Goal: Task Accomplishment & Management: Manage account settings

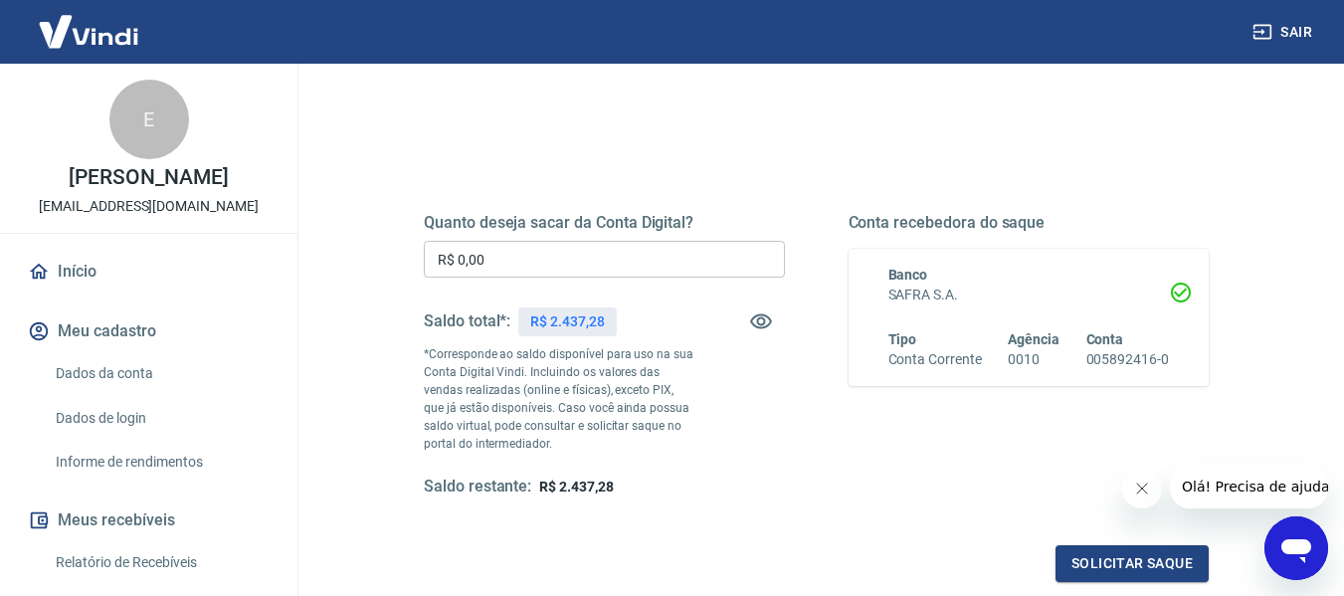
scroll to position [199, 0]
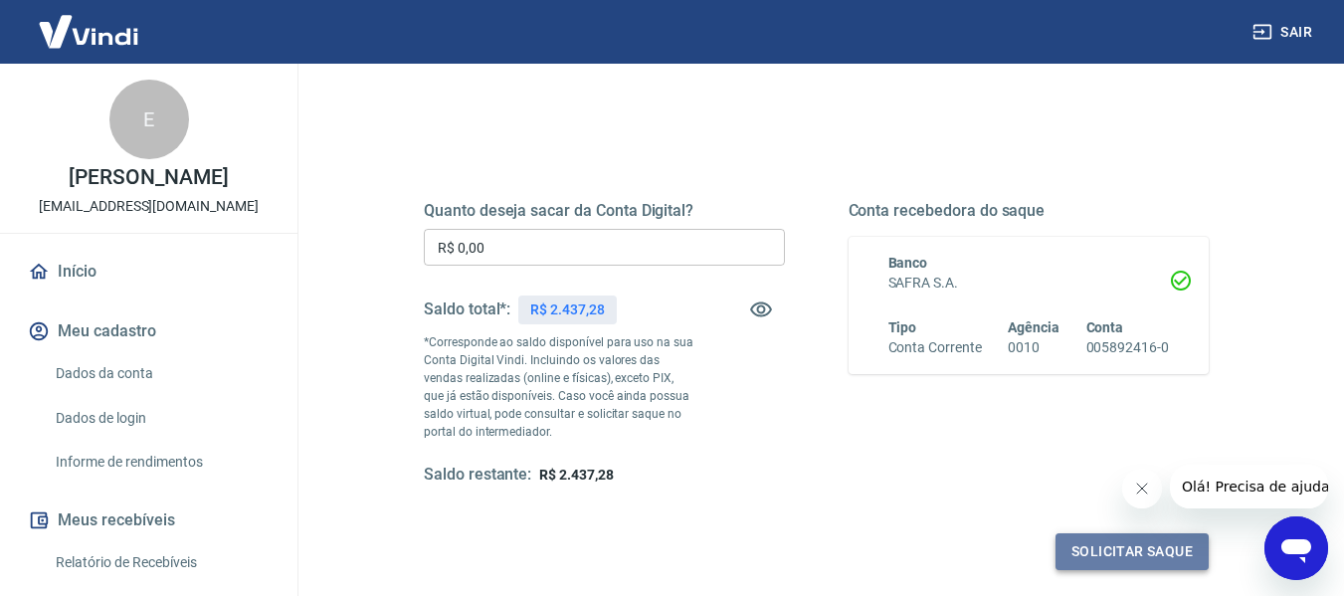
click at [1147, 550] on button "Solicitar saque" at bounding box center [1132, 551] width 153 height 37
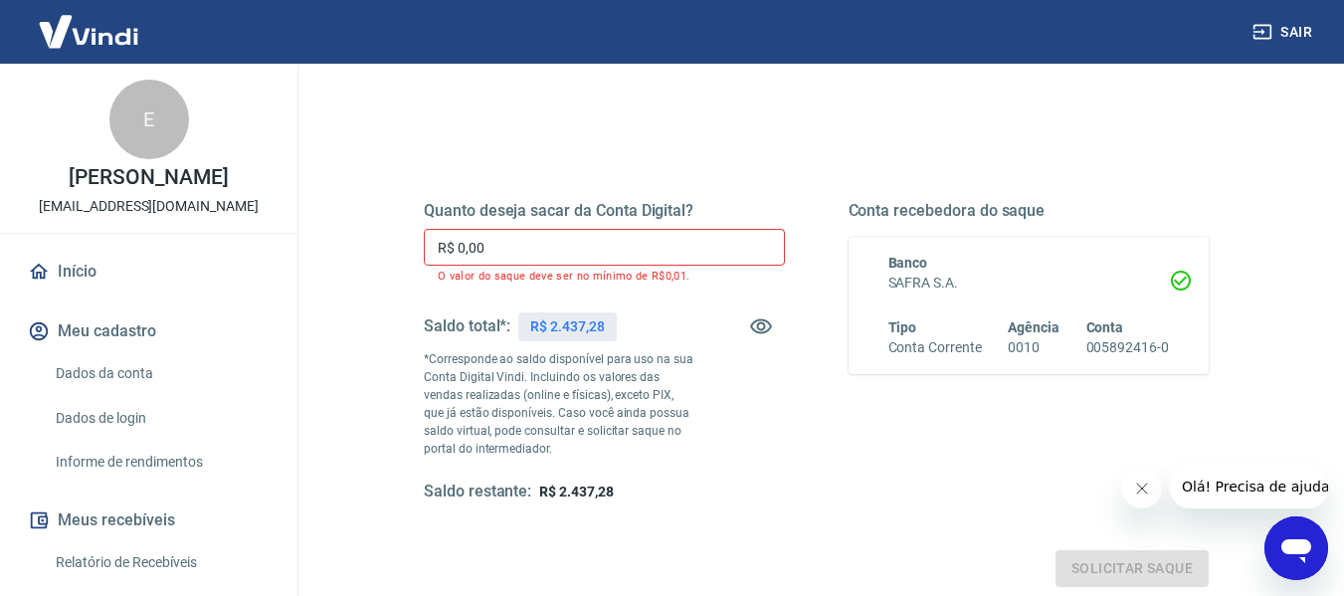
click at [1147, 550] on div "Solicitar saque" at bounding box center [816, 568] width 785 height 37
click at [570, 264] on input "R$ 0,00" at bounding box center [604, 247] width 361 height 37
click at [633, 148] on div "Quanto deseja sacar da Conta Digital? R$ 0,00 ​ O valor do saque deve ser no mí…" at bounding box center [816, 361] width 833 height 497
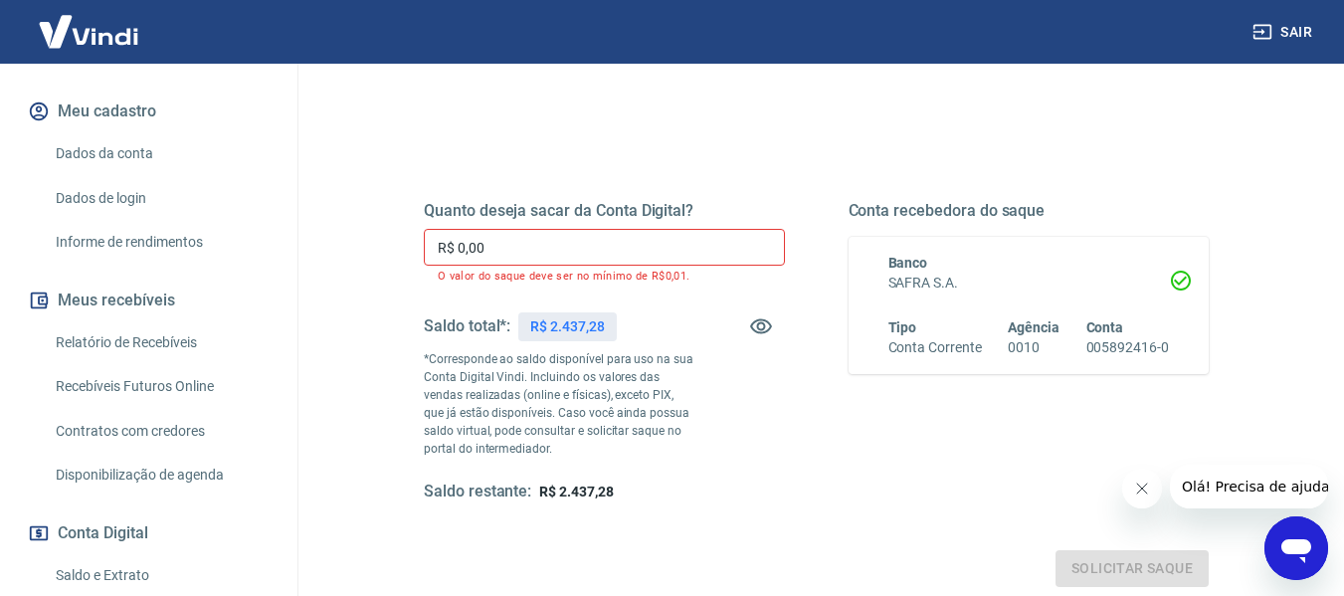
scroll to position [221, 0]
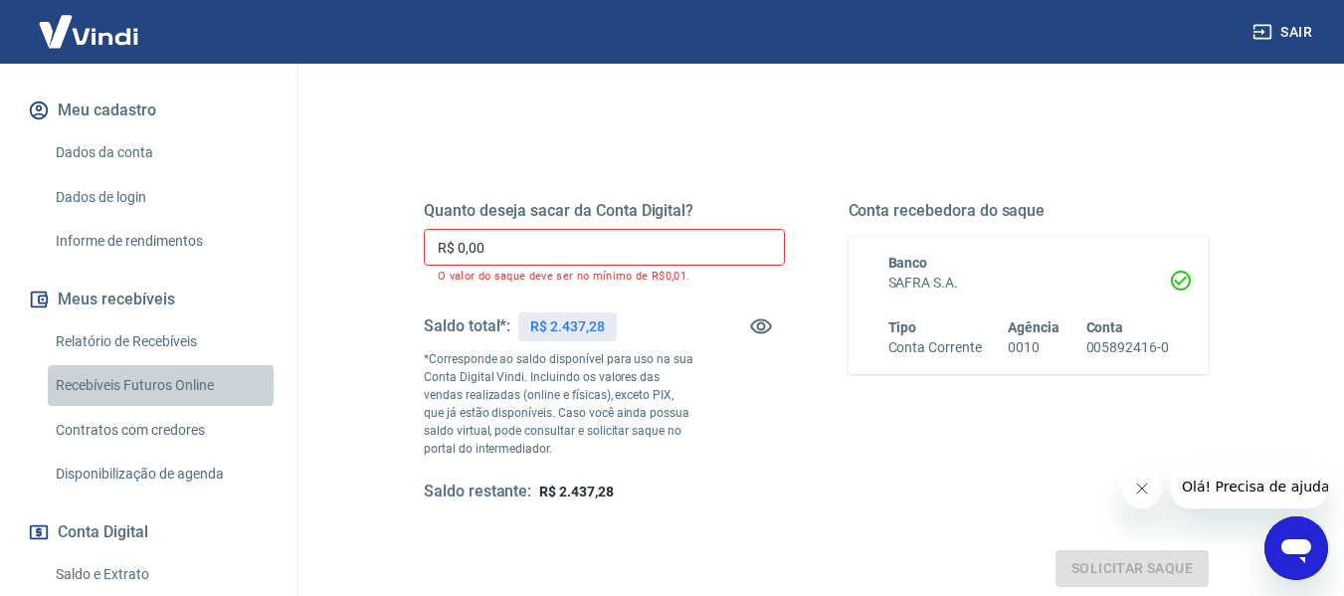
click at [182, 390] on link "Recebíveis Futuros Online" at bounding box center [161, 385] width 226 height 41
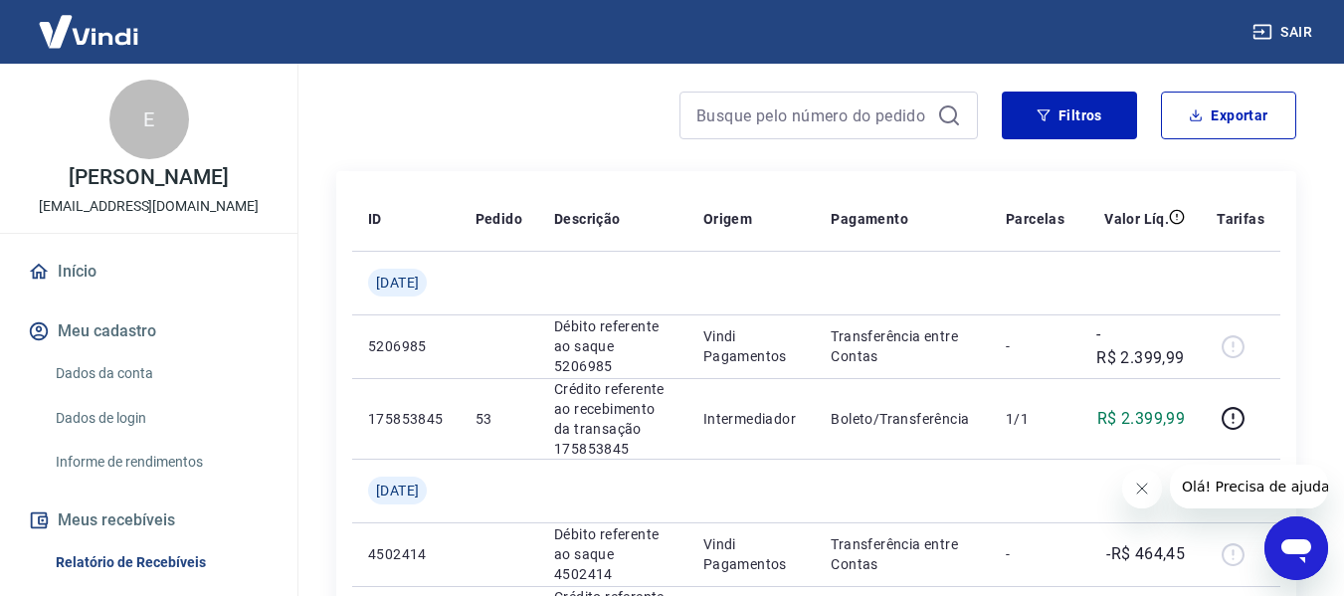
scroll to position [275, 0]
